Goal: Transaction & Acquisition: Purchase product/service

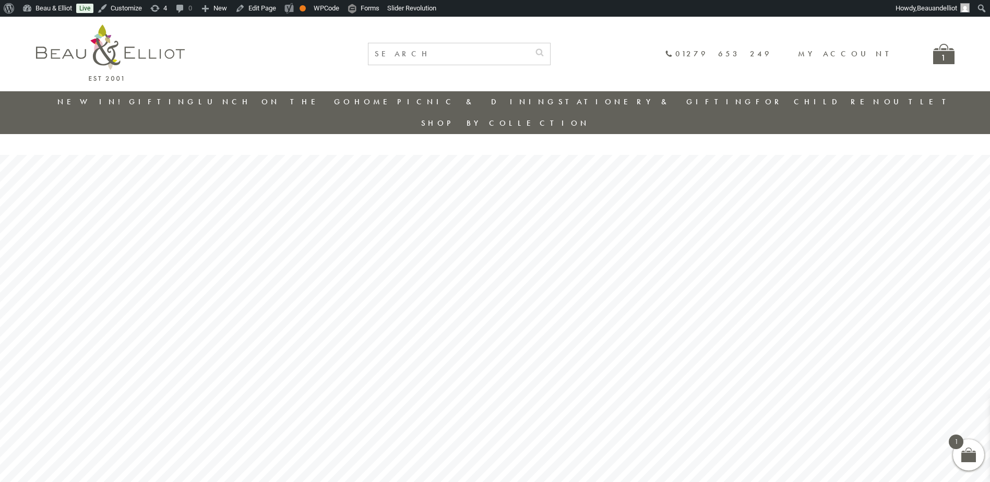
click at [884, 100] on link "Outlet" at bounding box center [918, 102] width 69 height 10
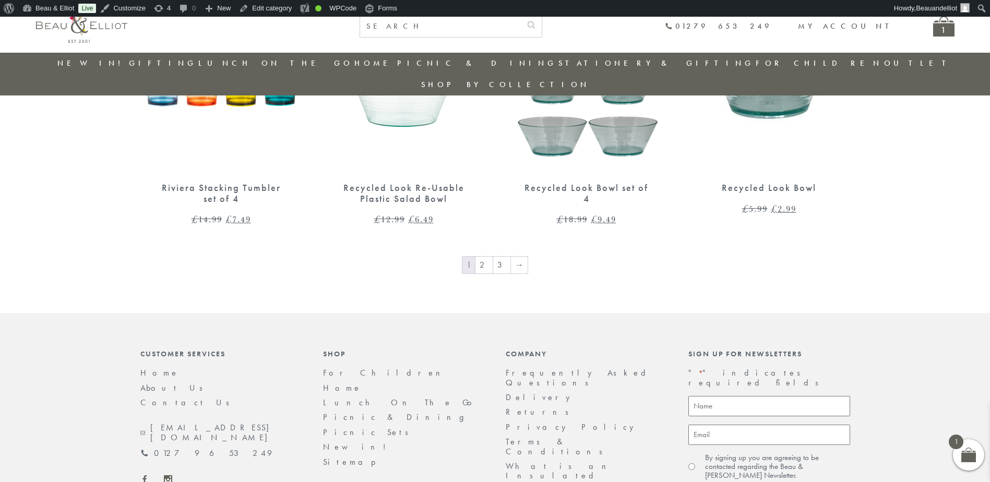
scroll to position [1821, 0]
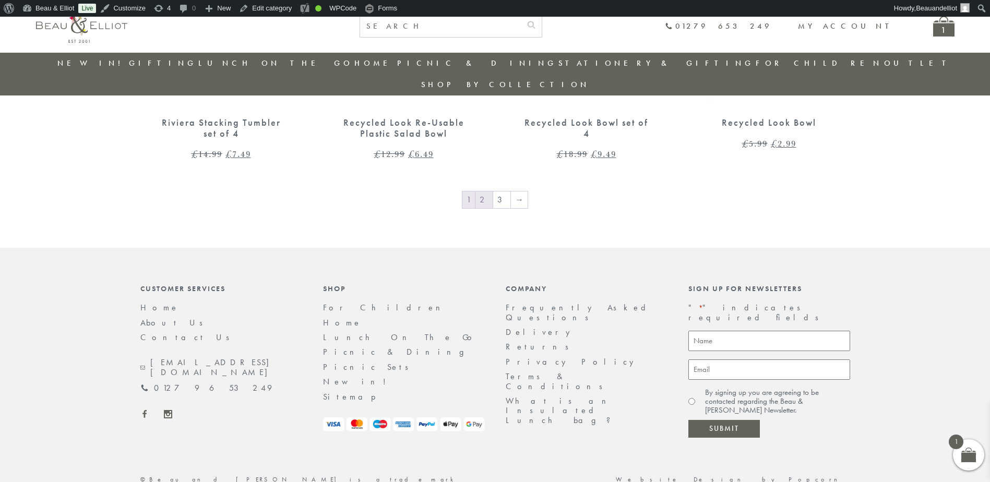
click at [486, 192] on link "2" at bounding box center [483, 200] width 17 height 17
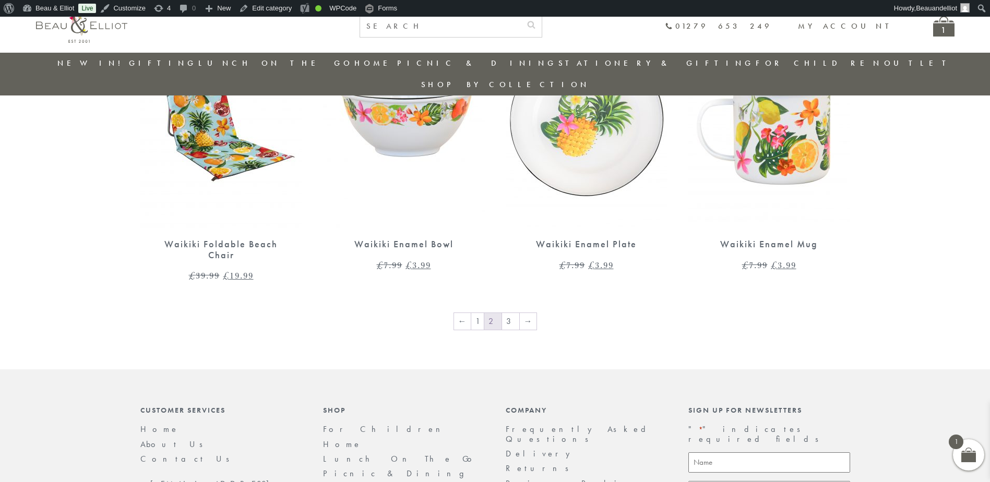
scroll to position [1700, 0]
click at [510, 313] on link "3" at bounding box center [510, 321] width 17 height 17
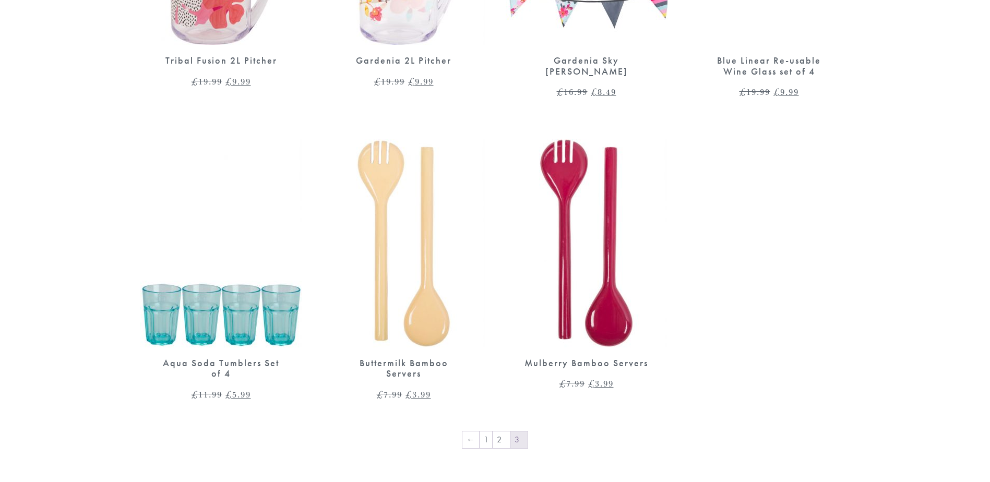
scroll to position [1236, 0]
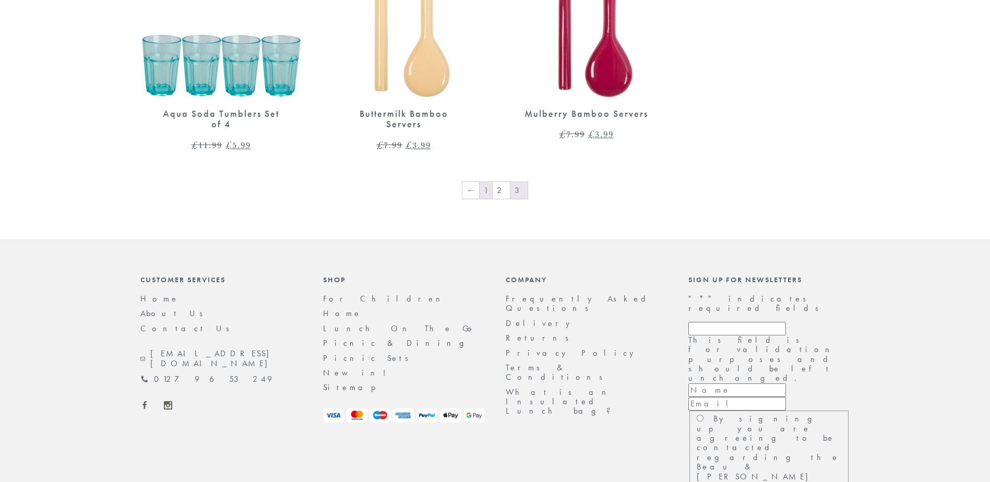
click at [484, 182] on link "1" at bounding box center [486, 190] width 13 height 17
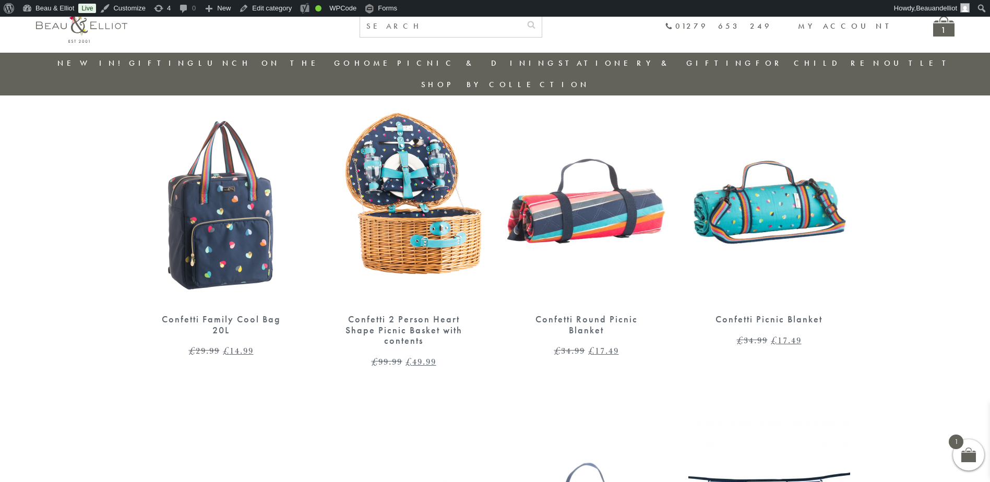
scroll to position [552, 0]
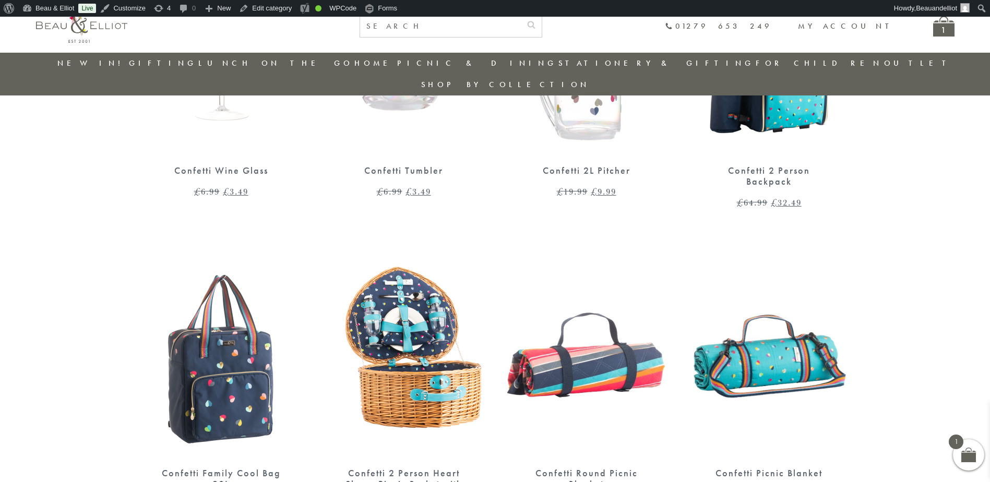
click at [436, 341] on img at bounding box center [404, 353] width 162 height 209
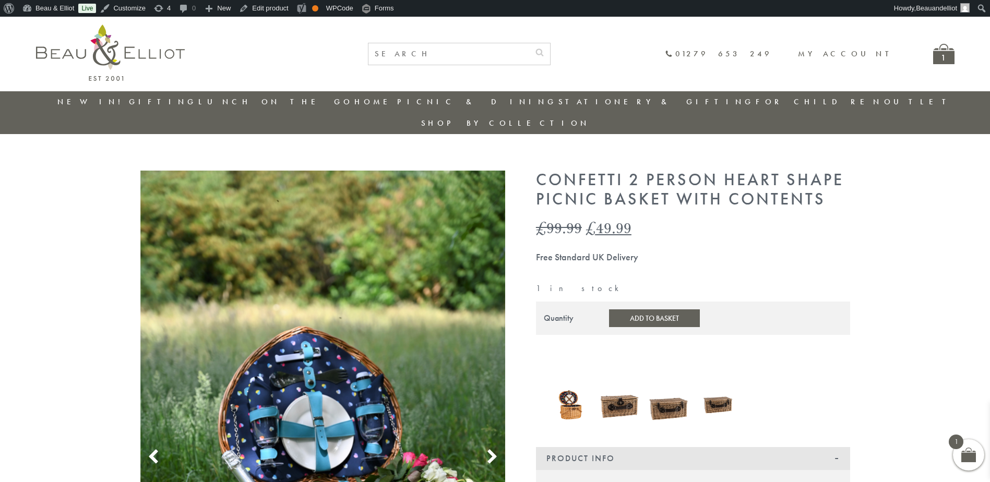
click at [884, 101] on link "Outlet" at bounding box center [918, 102] width 69 height 10
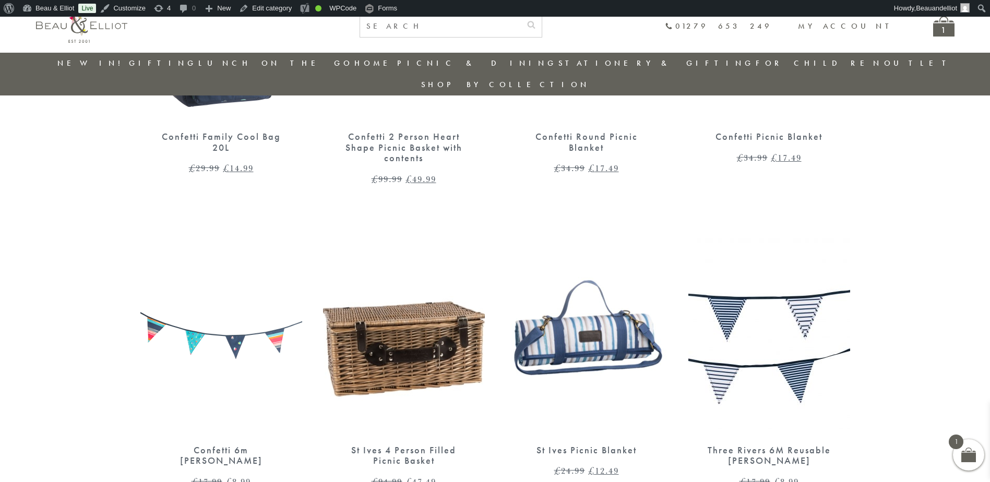
scroll to position [917, 0]
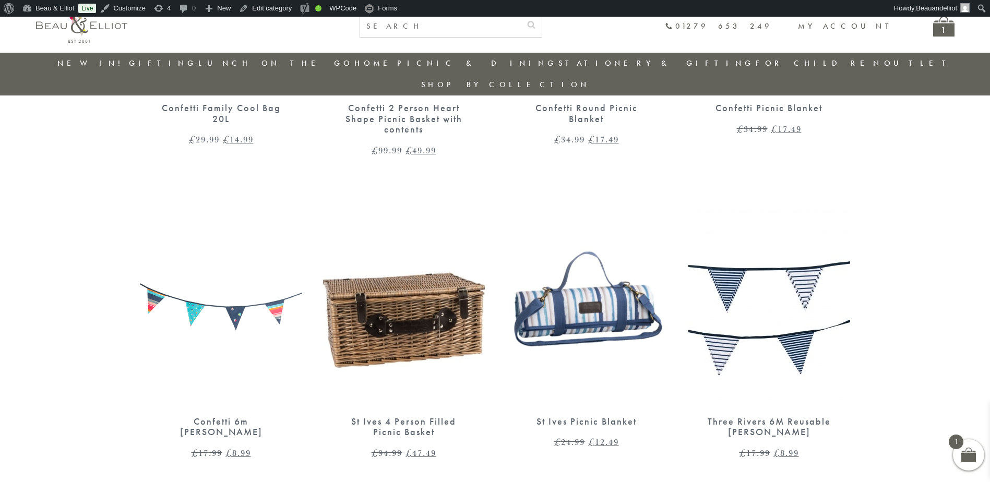
click at [419, 263] on img at bounding box center [404, 301] width 162 height 209
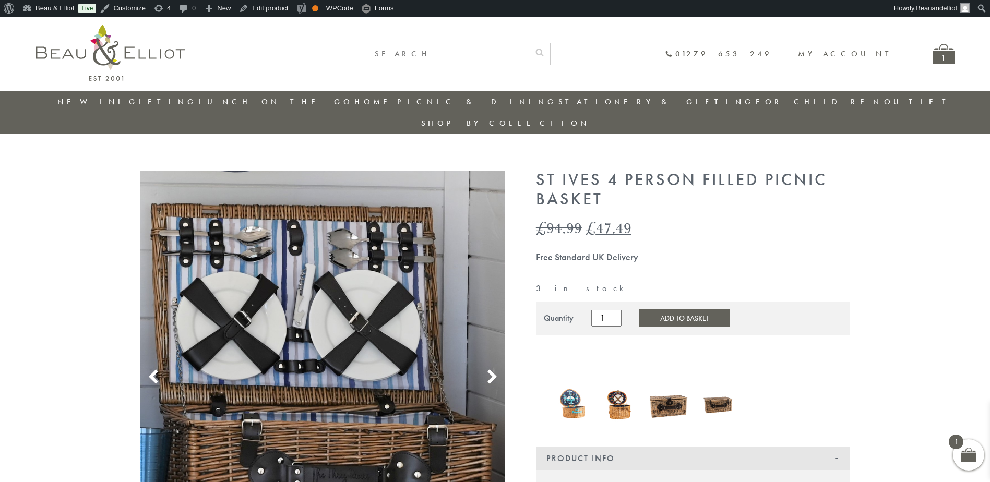
click at [884, 97] on link "Outlet" at bounding box center [918, 102] width 69 height 10
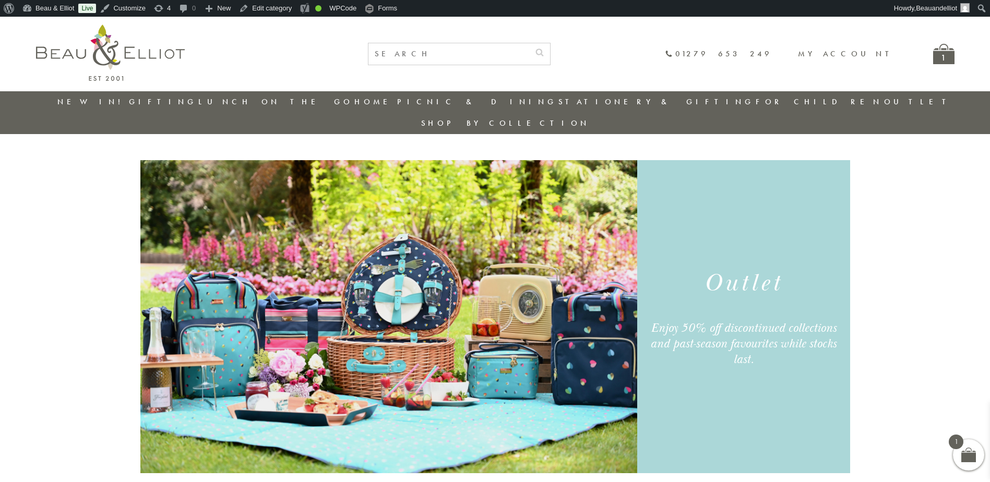
drag, startPoint x: 781, startPoint y: 99, endPoint x: 677, endPoint y: 42, distance: 118.4
click at [884, 99] on link "Outlet" at bounding box center [918, 102] width 69 height 10
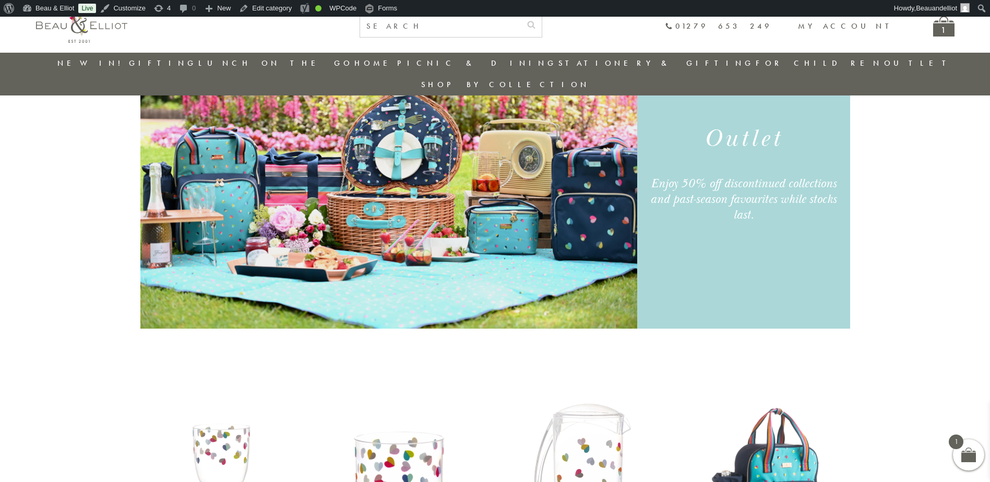
scroll to position [30, 0]
